Goal: Browse casually

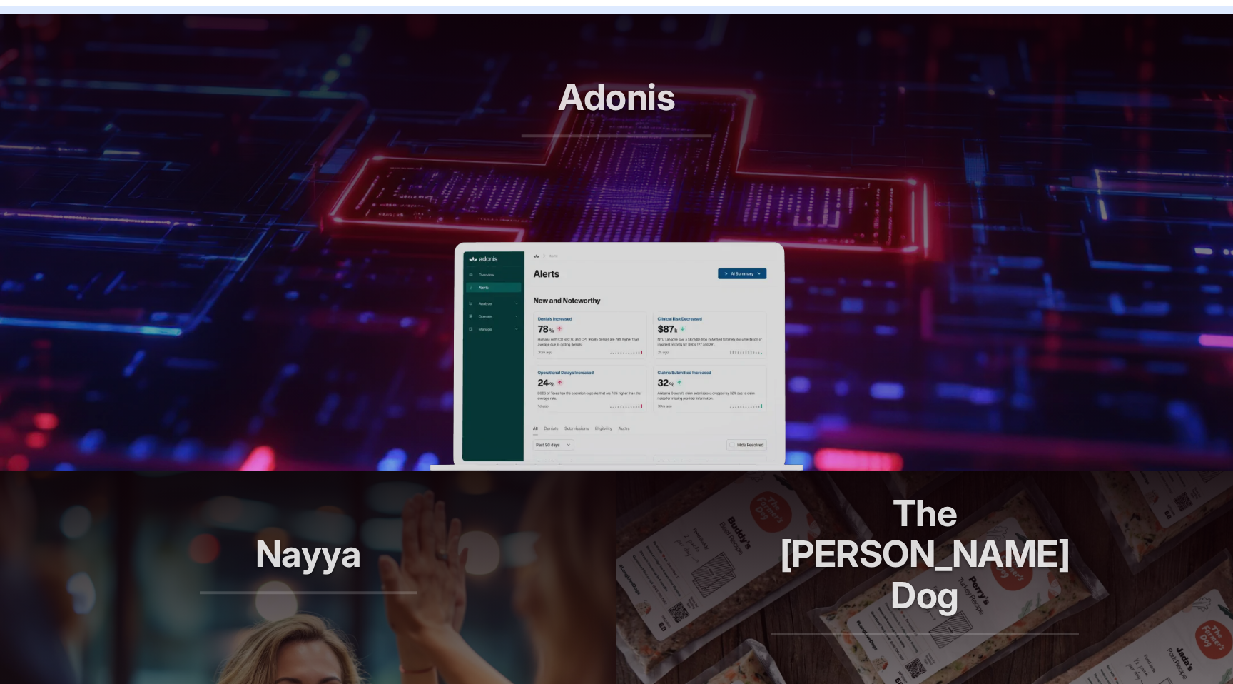
scroll to position [669, 0]
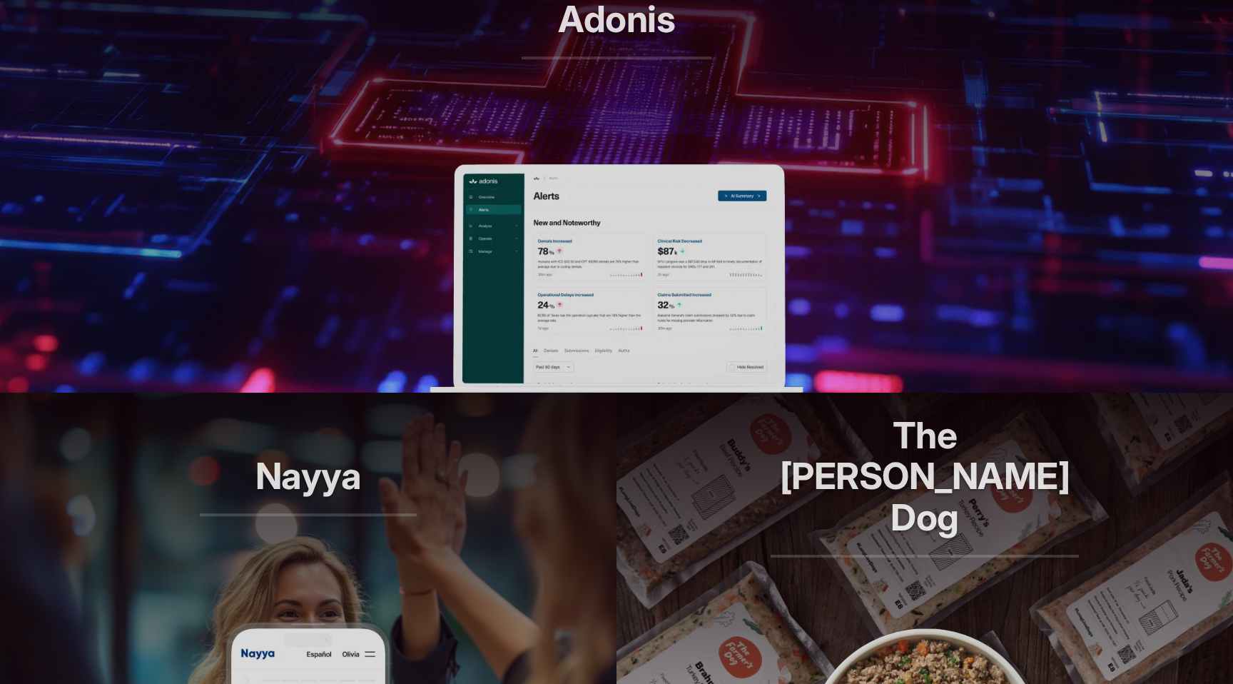
click at [440, 558] on header "Nayya Smarter decisions, better benefits" at bounding box center [308, 506] width 617 height 228
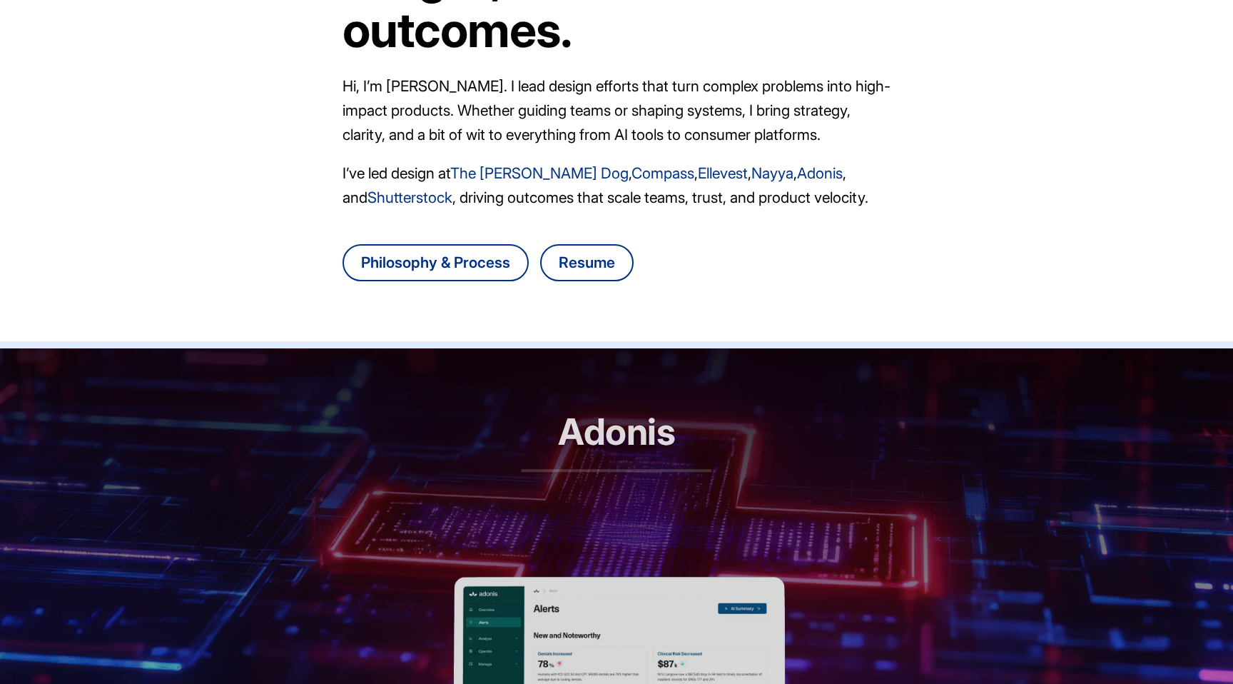
scroll to position [390, 0]
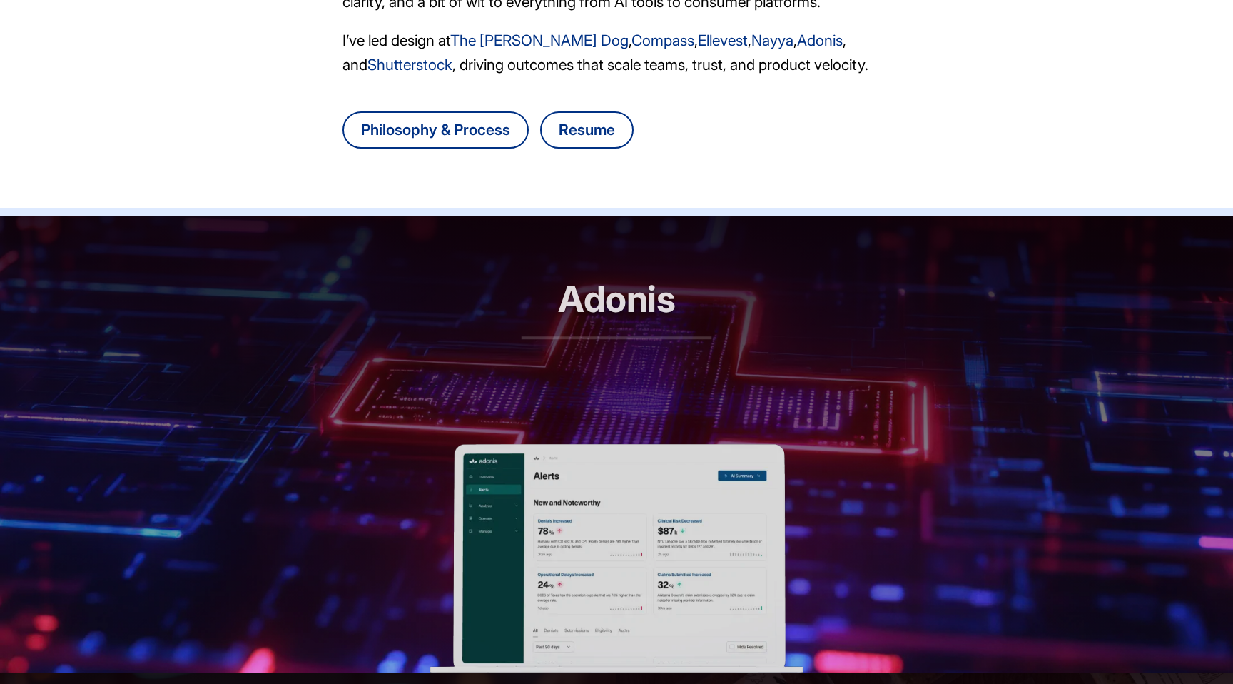
click at [618, 345] on p "RCM automation, reimagined" at bounding box center [617, 363] width 191 height 41
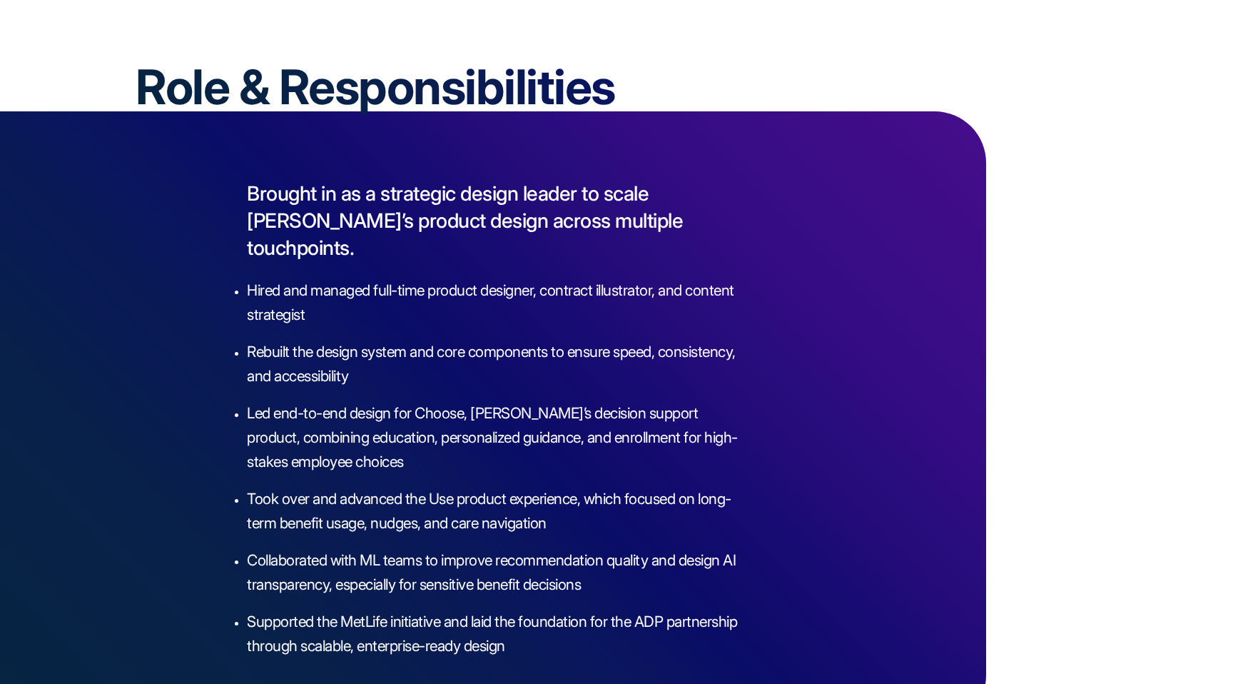
scroll to position [2368, 0]
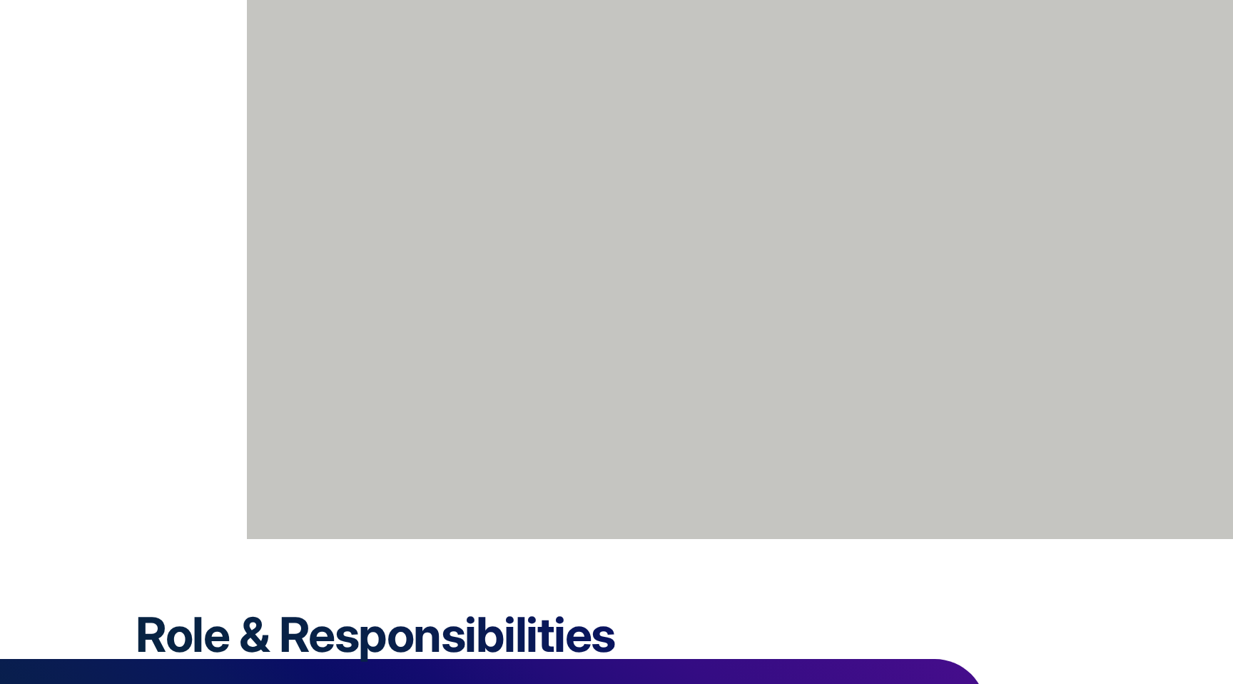
scroll to position [1950, 0]
